Goal: Communication & Community: Answer question/provide support

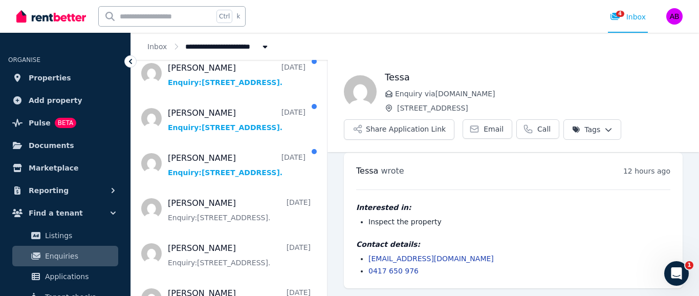
scroll to position [102, 0]
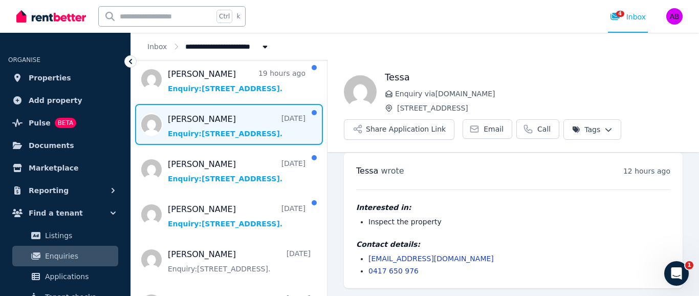
click at [263, 131] on span "Message list" at bounding box center [229, 124] width 196 height 41
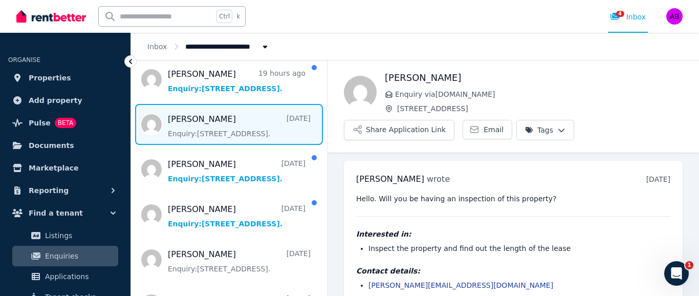
scroll to position [14, 0]
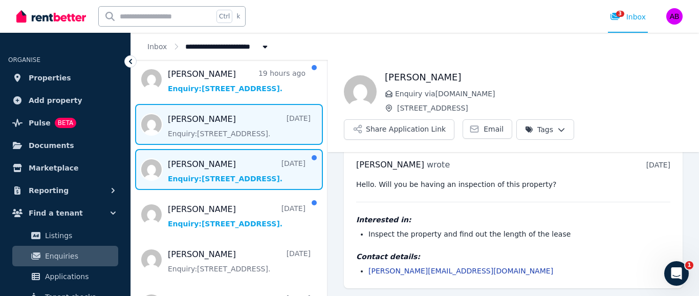
click at [195, 177] on span "Message list" at bounding box center [229, 169] width 196 height 41
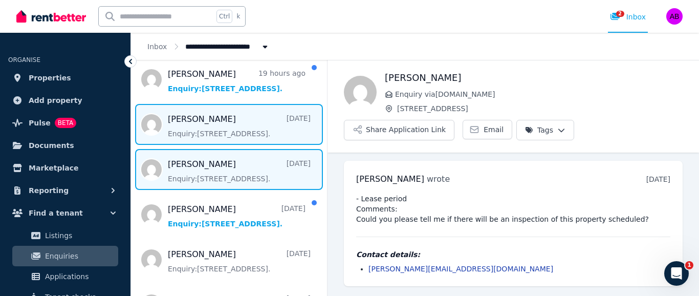
click at [240, 130] on span "Message list" at bounding box center [229, 124] width 196 height 41
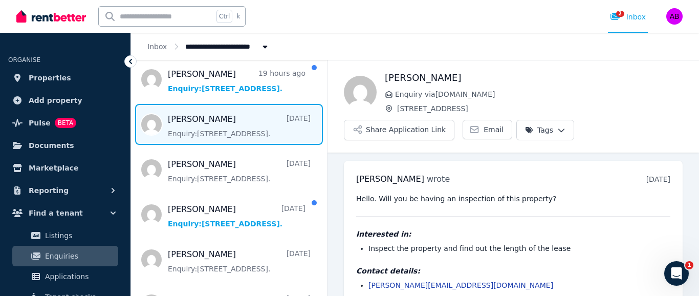
scroll to position [14, 0]
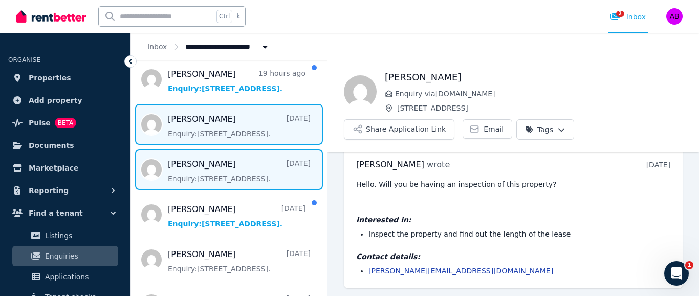
click at [224, 176] on span "Message list" at bounding box center [229, 169] width 196 height 41
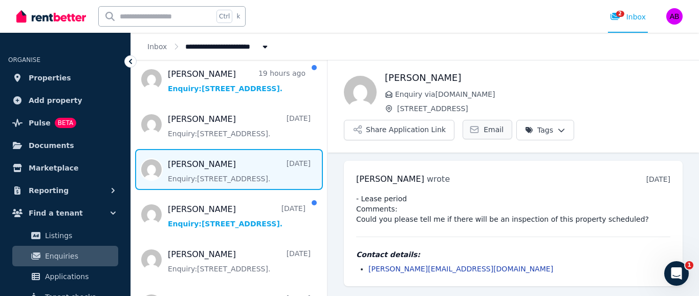
click at [483, 128] on span "Email" at bounding box center [493, 129] width 20 height 10
drag, startPoint x: 385, startPoint y: 178, endPoint x: 357, endPoint y: 181, distance: 27.7
click at [357, 181] on span "[PERSON_NAME]" at bounding box center [390, 179] width 68 height 10
copy span "[PERSON_NAME]"
click at [422, 178] on div "[PERSON_NAME] wrote [DATE] 4:36 pm on [DATE]" at bounding box center [513, 179] width 314 height 12
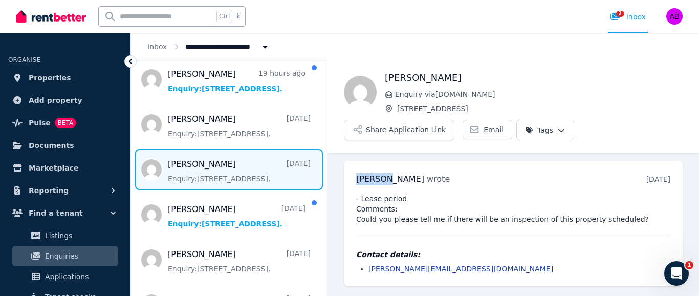
drag, startPoint x: 384, startPoint y: 179, endPoint x: 355, endPoint y: 177, distance: 28.7
click at [355, 177] on div "[PERSON_NAME] wrote [DATE] 4:36 pm on [DATE] - Lease period Comments: Could you…" at bounding box center [513, 223] width 339 height 125
copy span "[PERSON_NAME]"
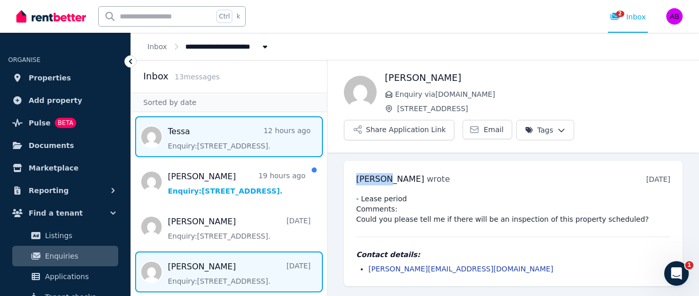
click at [176, 129] on span "Message list" at bounding box center [229, 136] width 196 height 41
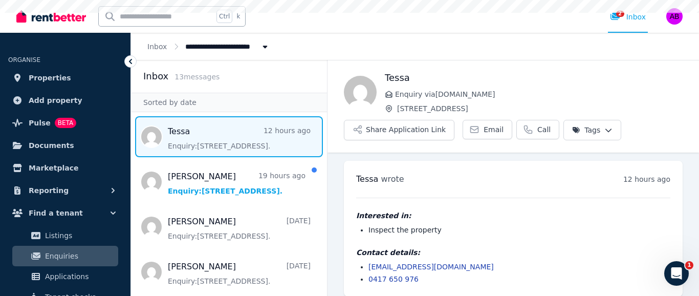
scroll to position [8, 0]
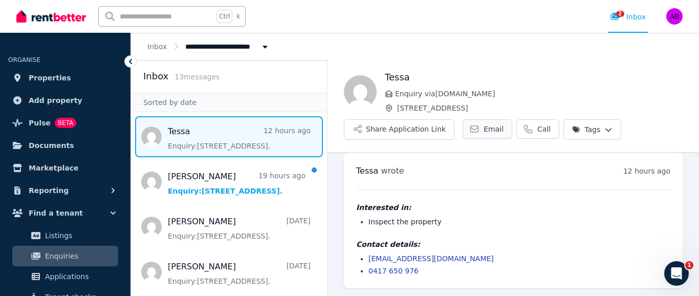
click at [483, 127] on span "Email" at bounding box center [493, 129] width 20 height 10
